Goal: Navigation & Orientation: Find specific page/section

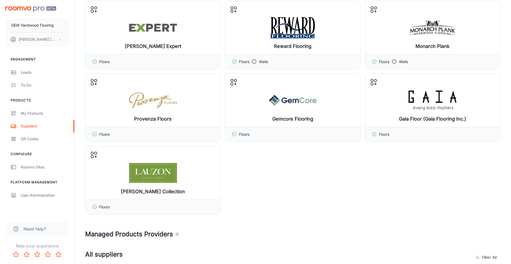
scroll to position [47, 0]
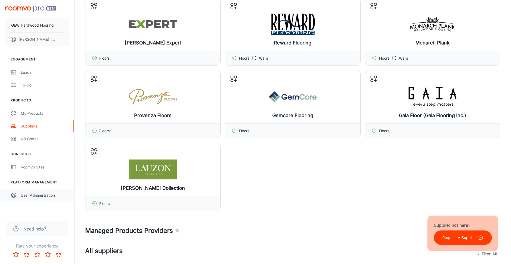
click at [30, 194] on div "User Administration" at bounding box center [45, 195] width 48 height 6
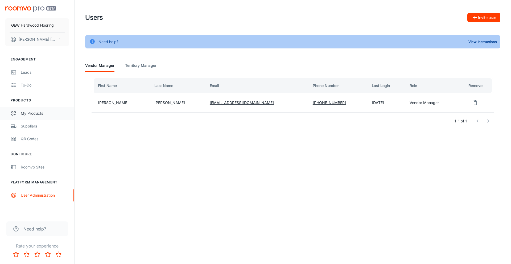
click at [40, 115] on div "My Products" at bounding box center [45, 113] width 48 height 6
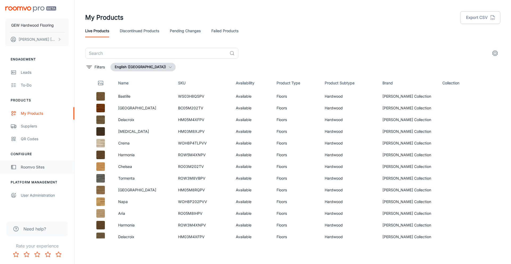
click at [37, 169] on div "Roomvo Sites" at bounding box center [45, 167] width 48 height 6
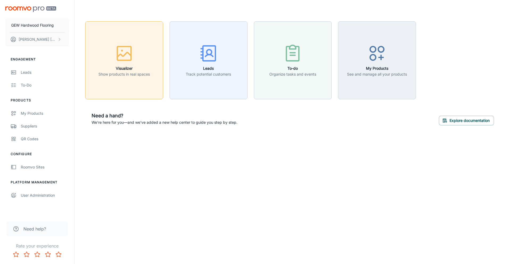
click at [135, 91] on button "Visualizer Show products in real spaces" at bounding box center [124, 60] width 78 height 78
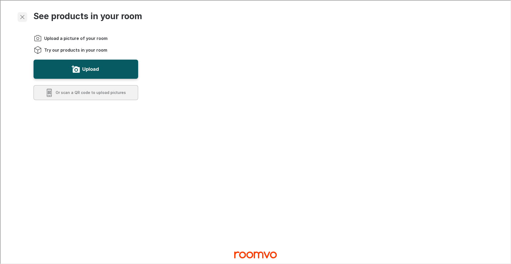
click at [21, 18] on icon "Exit visualizer" at bounding box center [22, 16] width 6 height 6
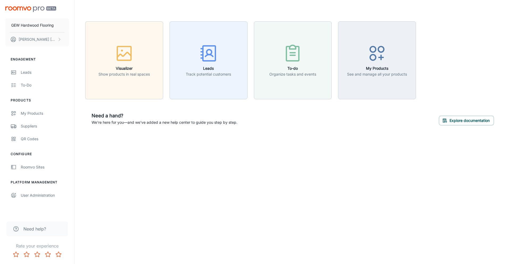
click at [31, 7] on img "scrollable content" at bounding box center [30, 9] width 51 height 6
click at [41, 40] on p "[PERSON_NAME]" at bounding box center [37, 39] width 37 height 6
click at [64, 63] on div at bounding box center [255, 132] width 511 height 264
click at [54, 27] on p "GEW Hardwood Flooring" at bounding box center [32, 25] width 43 height 6
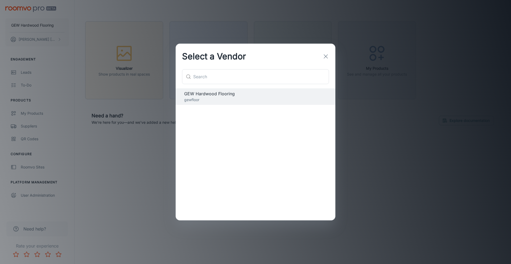
click at [64, 62] on div "Select a Vendor ​ ​ GEW Hardwood Flooring gewfloor" at bounding box center [255, 132] width 511 height 264
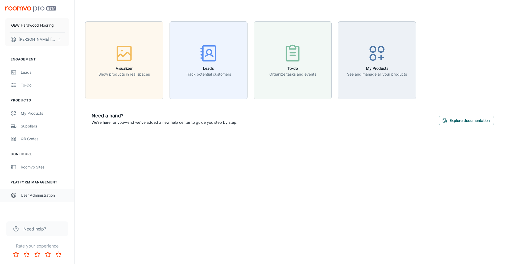
click at [38, 195] on div "User Administration" at bounding box center [45, 195] width 48 height 6
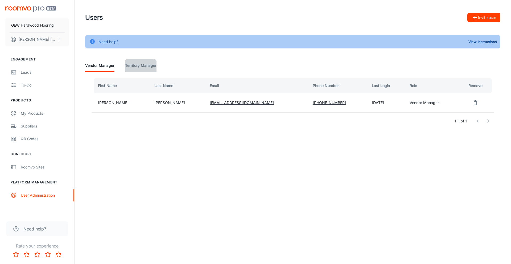
click at [139, 69] on Manager "Territory Manager" at bounding box center [140, 65] width 31 height 13
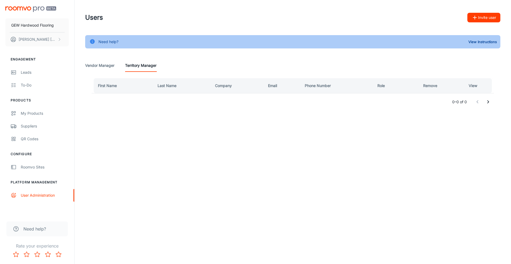
click at [99, 65] on Manager "Vendor Manager" at bounding box center [99, 65] width 29 height 13
